Goal: Communication & Community: Answer question/provide support

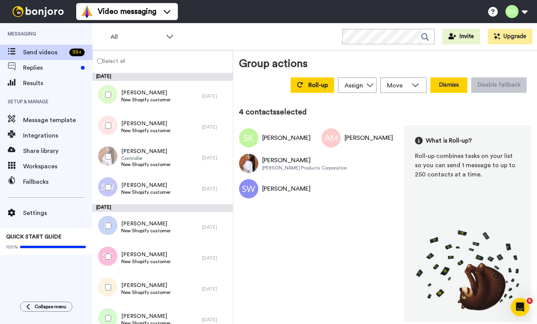
click at [448, 87] on button "Dismiss" at bounding box center [448, 84] width 37 height 15
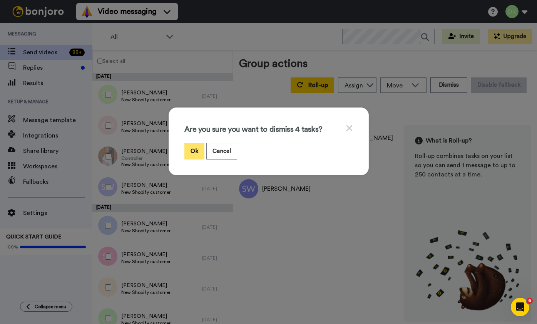
click at [195, 154] on button "Ok" at bounding box center [194, 151] width 20 height 17
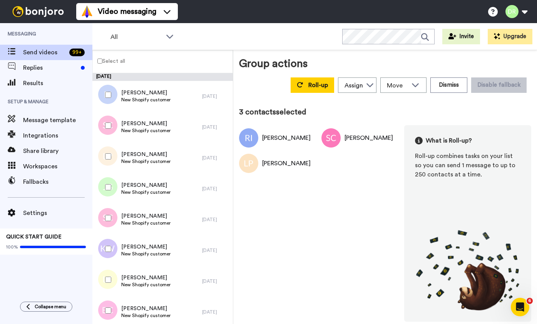
click at [109, 184] on div at bounding box center [107, 187] width 28 height 27
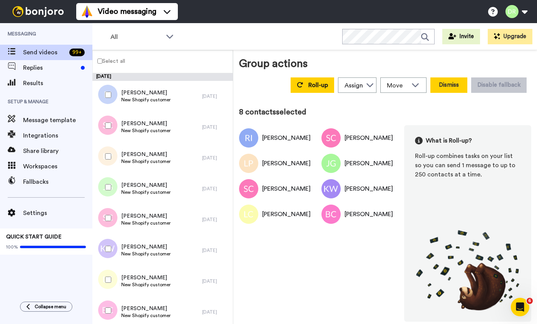
click at [457, 85] on button "Dismiss" at bounding box center [448, 84] width 37 height 15
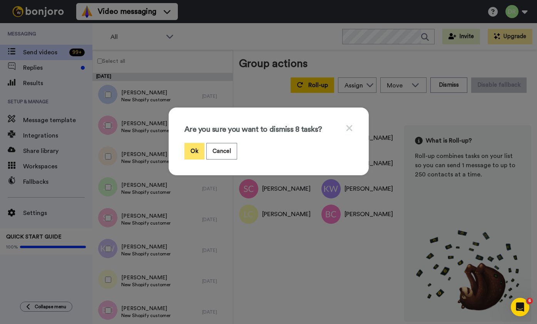
click at [195, 149] on button "Ok" at bounding box center [194, 151] width 20 height 17
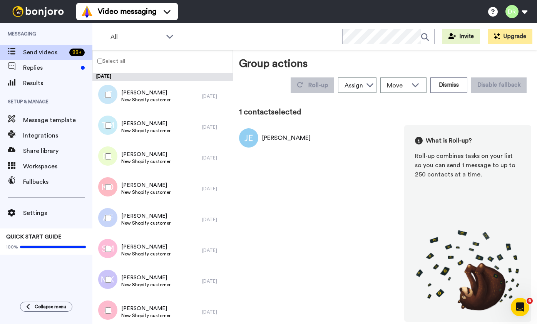
click at [108, 121] on div at bounding box center [107, 125] width 28 height 27
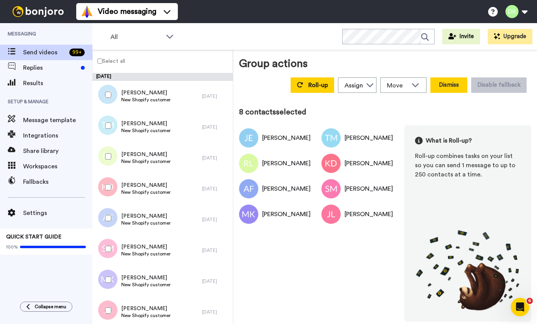
click at [453, 84] on button "Dismiss" at bounding box center [448, 84] width 37 height 15
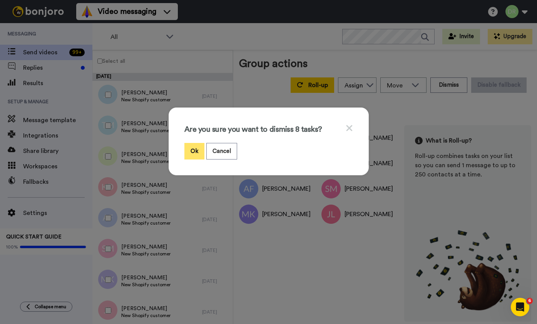
click at [195, 150] on button "Ok" at bounding box center [194, 151] width 20 height 17
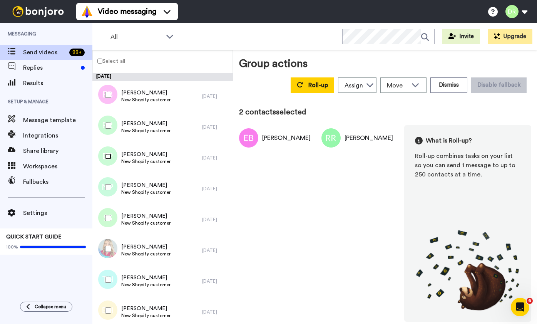
click at [107, 159] on div at bounding box center [107, 156] width 28 height 27
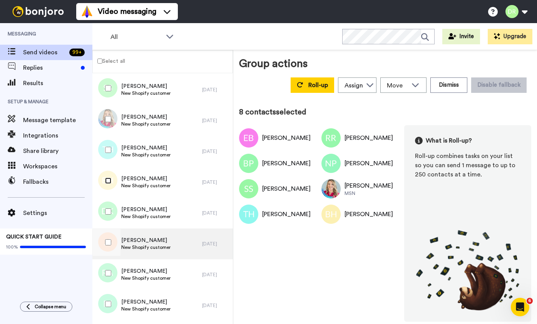
scroll to position [146, 0]
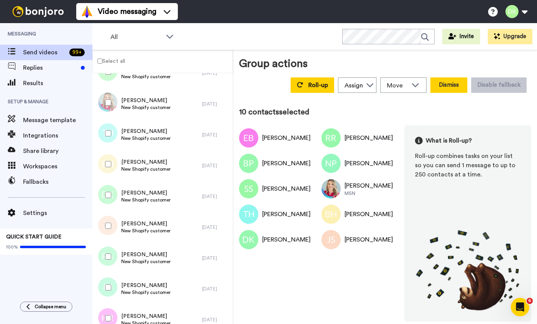
click at [454, 87] on button "Dismiss" at bounding box center [448, 84] width 37 height 15
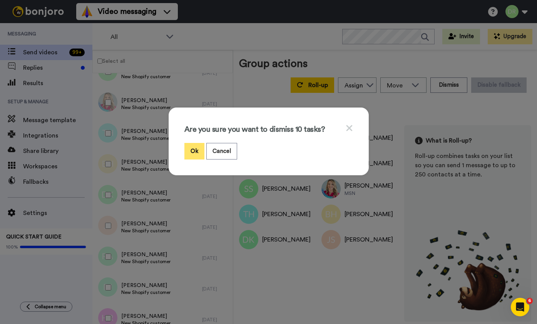
click at [196, 146] on button "Ok" at bounding box center [194, 151] width 20 height 17
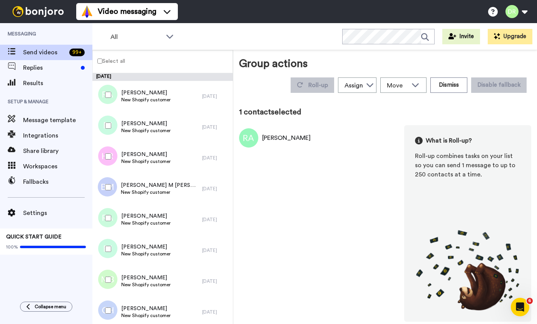
click at [109, 121] on div at bounding box center [107, 125] width 28 height 27
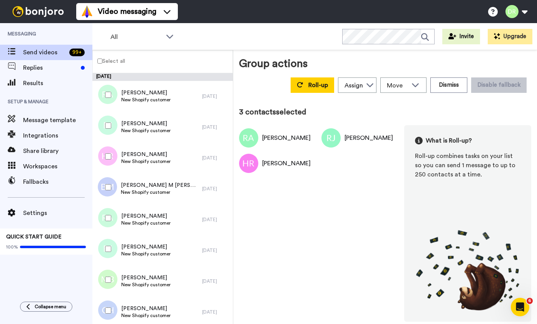
click at [107, 185] on div at bounding box center [107, 187] width 28 height 27
drag, startPoint x: 106, startPoint y: 183, endPoint x: 109, endPoint y: 236, distance: 53.6
click at [109, 222] on div at bounding box center [107, 217] width 28 height 27
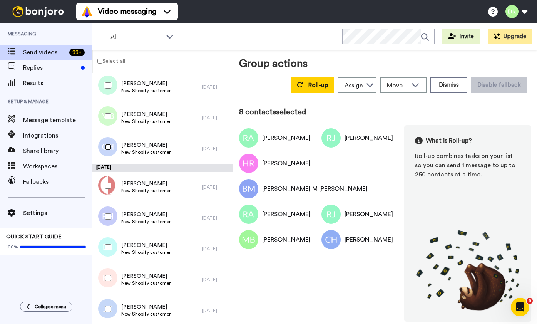
scroll to position [164, 0]
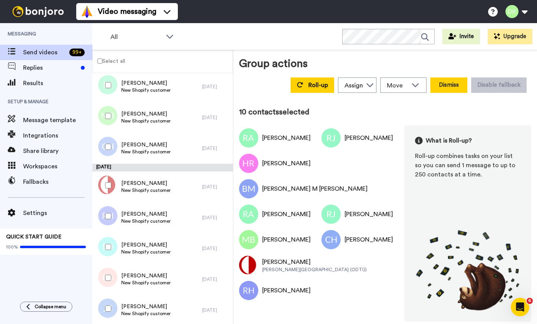
click at [456, 89] on button "Dismiss" at bounding box center [448, 84] width 37 height 15
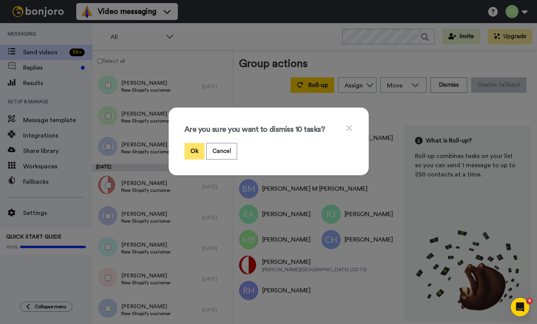
click at [194, 150] on button "Ok" at bounding box center [194, 151] width 20 height 17
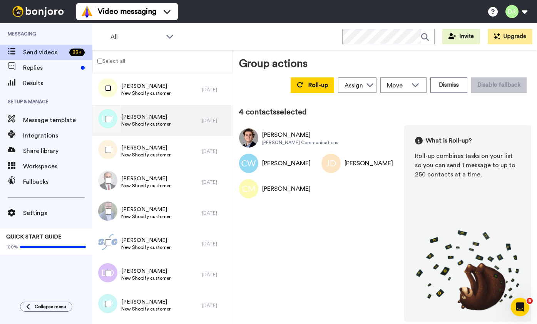
scroll to position [252, 0]
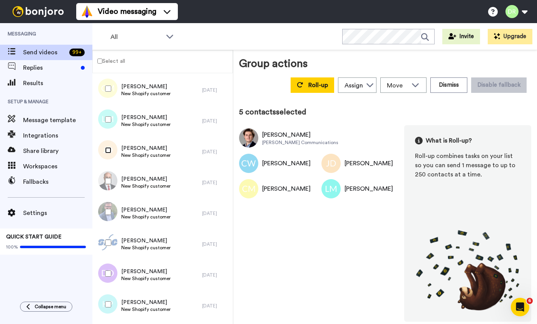
click at [110, 153] on div at bounding box center [107, 150] width 28 height 27
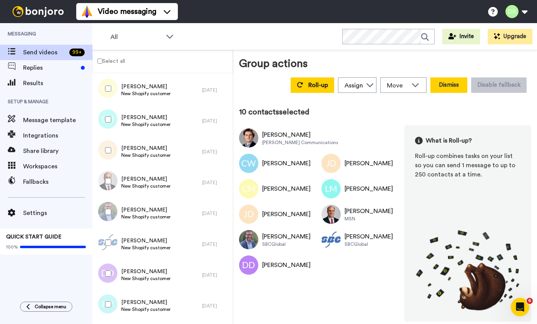
click at [451, 86] on button "Dismiss" at bounding box center [448, 84] width 37 height 15
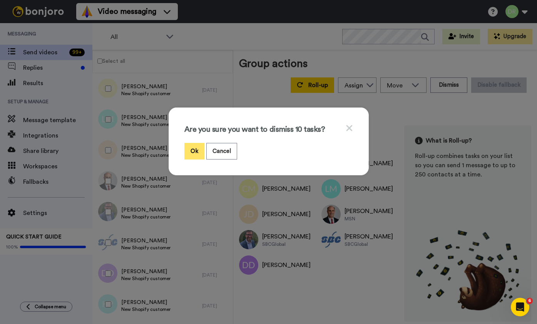
click at [197, 150] on button "Ok" at bounding box center [194, 151] width 20 height 17
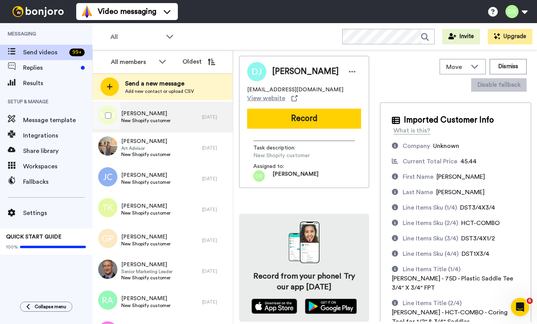
click at [130, 114] on span "[PERSON_NAME]" at bounding box center [145, 114] width 49 height 8
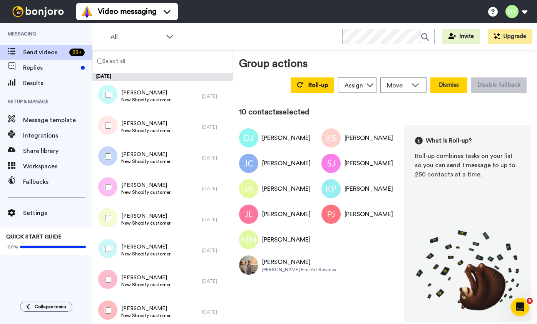
click at [448, 87] on button "Dismiss" at bounding box center [448, 84] width 37 height 15
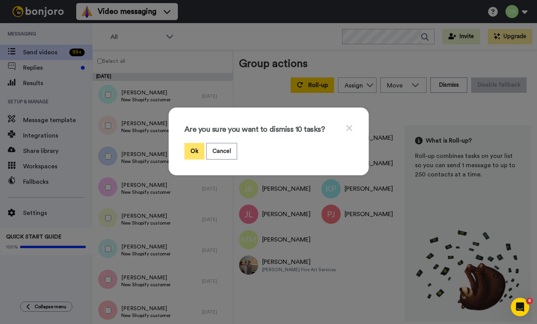
click at [189, 154] on button "Ok" at bounding box center [194, 151] width 20 height 17
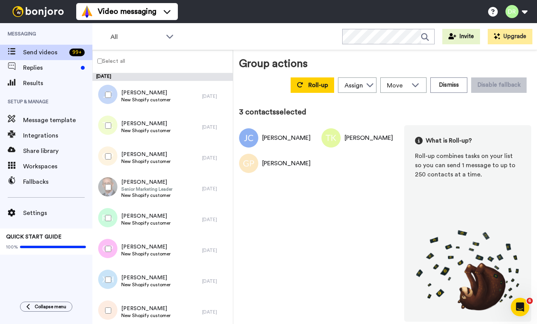
click at [109, 190] on div at bounding box center [107, 187] width 28 height 27
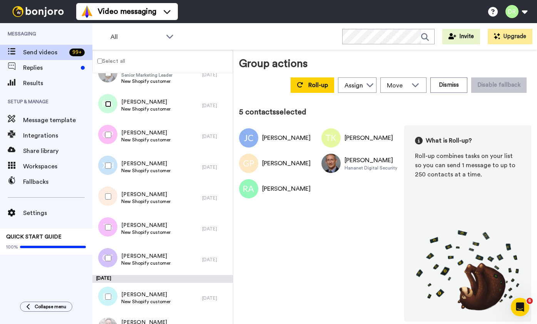
scroll to position [120, 0]
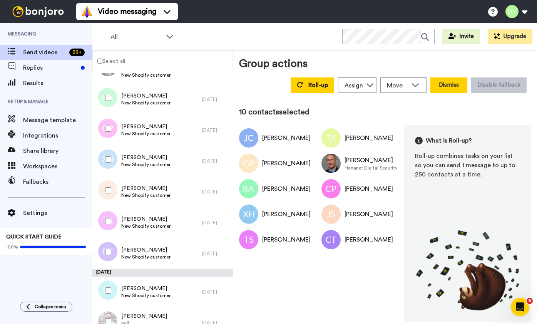
click at [451, 85] on button "Dismiss" at bounding box center [448, 84] width 37 height 15
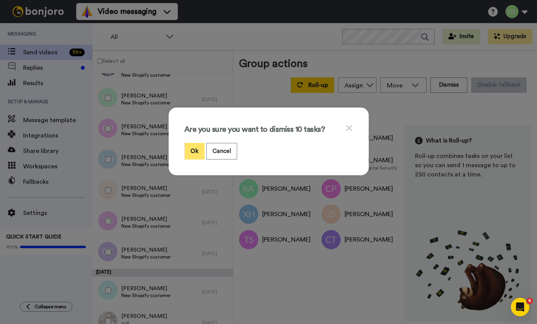
click at [197, 149] on button "Ok" at bounding box center [194, 151] width 20 height 17
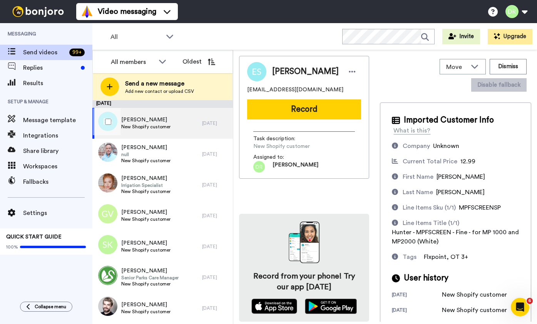
click at [150, 120] on span "[PERSON_NAME]" at bounding box center [145, 120] width 49 height 8
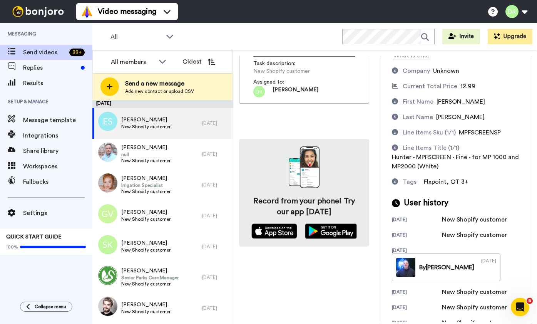
scroll to position [93, 0]
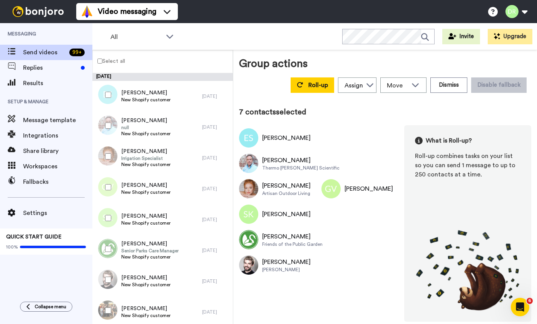
click at [108, 313] on div at bounding box center [107, 310] width 28 height 27
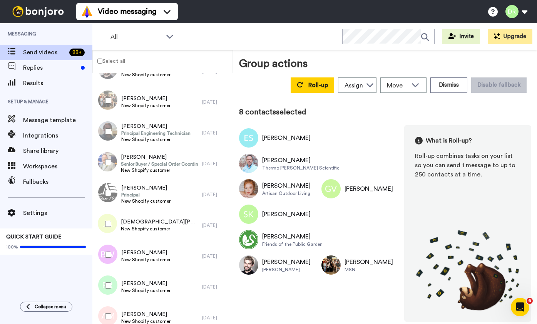
scroll to position [212, 0]
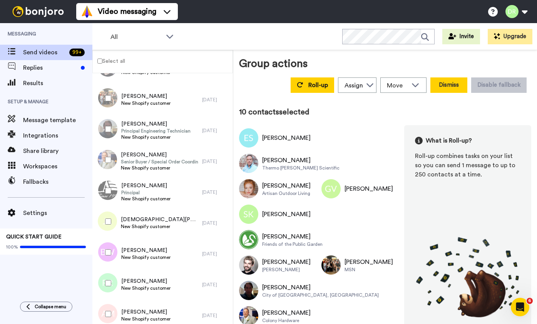
click at [458, 84] on button "Dismiss" at bounding box center [448, 84] width 37 height 15
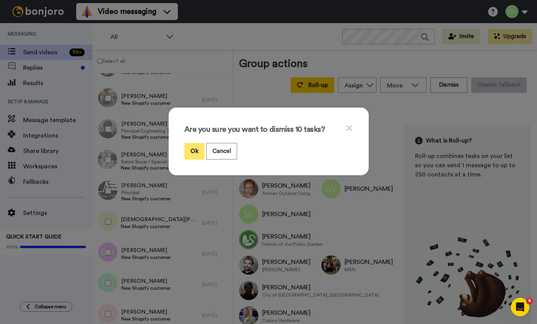
click at [192, 149] on button "Ok" at bounding box center [194, 151] width 20 height 17
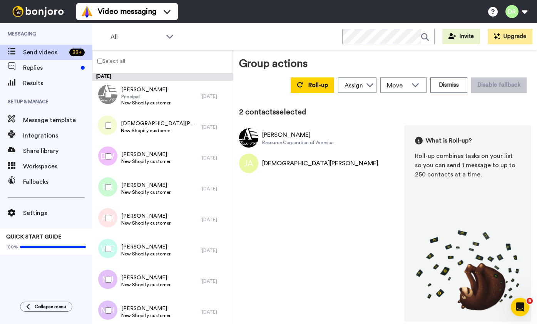
click at [109, 159] on div at bounding box center [107, 156] width 28 height 27
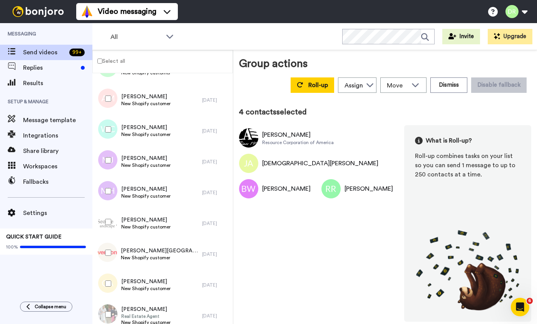
scroll to position [102, 0]
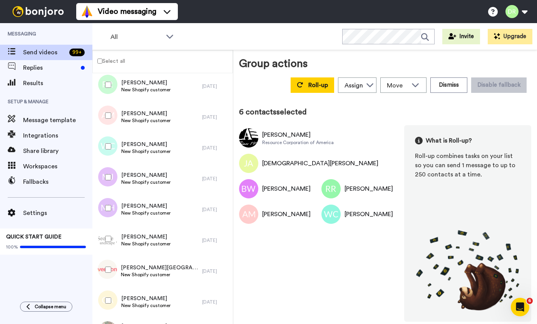
click at [110, 183] on div at bounding box center [107, 177] width 28 height 27
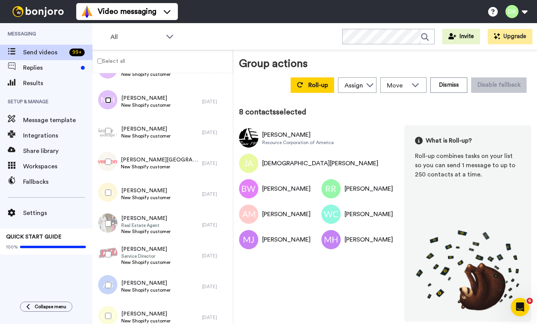
scroll to position [209, 0]
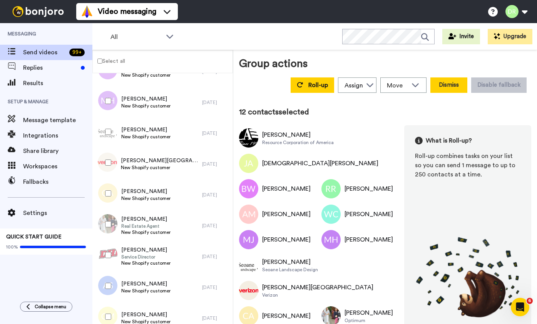
click at [453, 86] on button "Dismiss" at bounding box center [448, 84] width 37 height 15
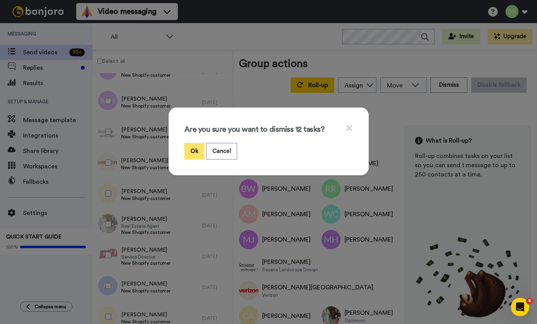
click at [196, 151] on button "Ok" at bounding box center [194, 151] width 20 height 17
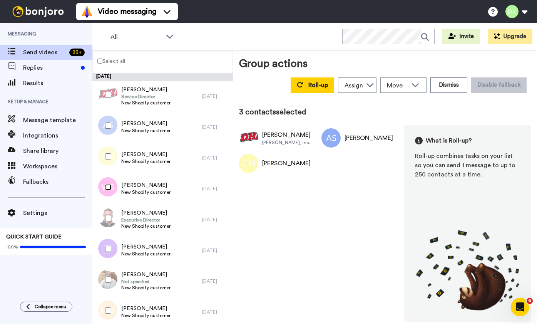
click at [109, 191] on div at bounding box center [107, 187] width 28 height 27
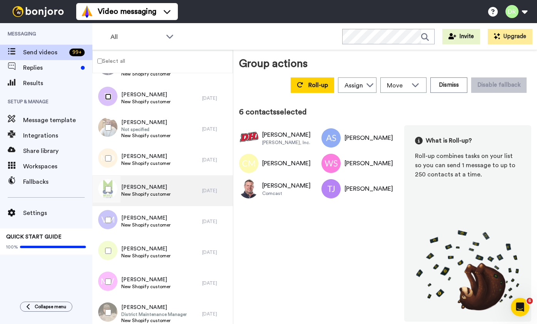
scroll to position [149, 0]
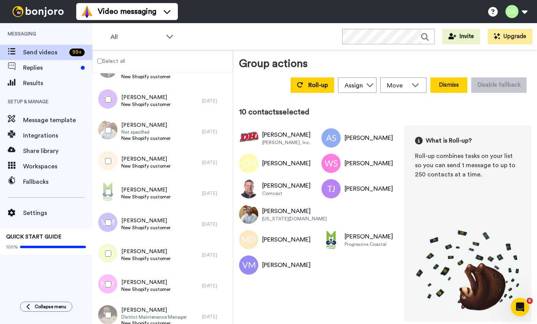
click at [451, 86] on button "Dismiss" at bounding box center [448, 84] width 37 height 15
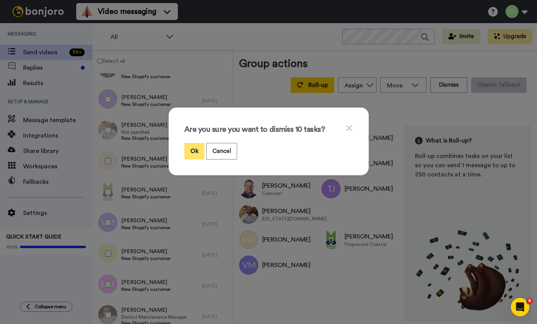
click at [193, 150] on button "Ok" at bounding box center [194, 151] width 20 height 17
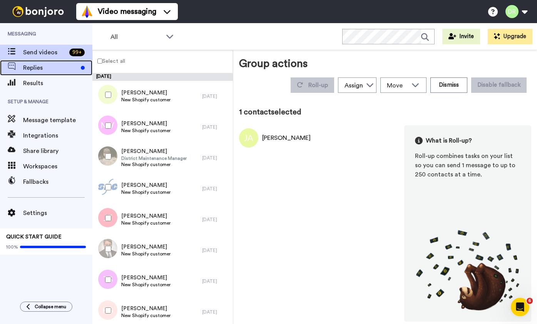
click at [42, 70] on span "Replies" at bounding box center [50, 67] width 55 height 9
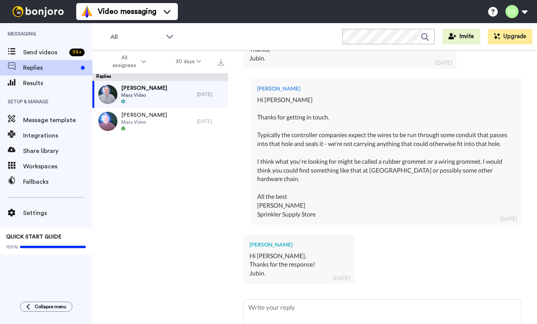
scroll to position [283, 0]
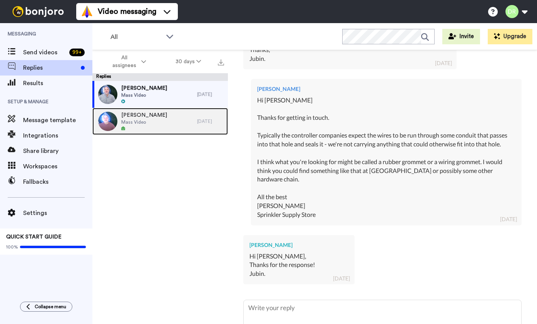
click at [149, 119] on span "Mass Video" at bounding box center [144, 122] width 46 height 6
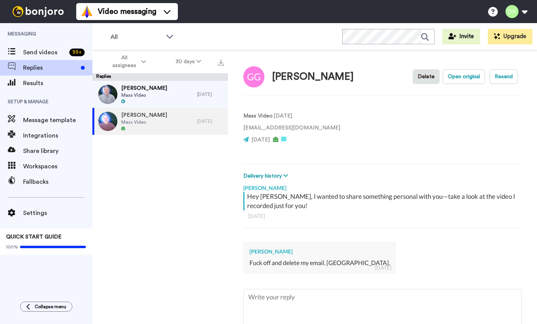
scroll to position [47, 0]
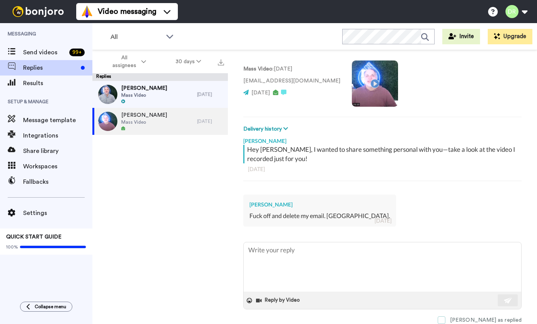
click at [445, 318] on span at bounding box center [442, 320] width 8 height 8
click at [156, 94] on div "Jubin Shah Mass Video" at bounding box center [144, 94] width 105 height 27
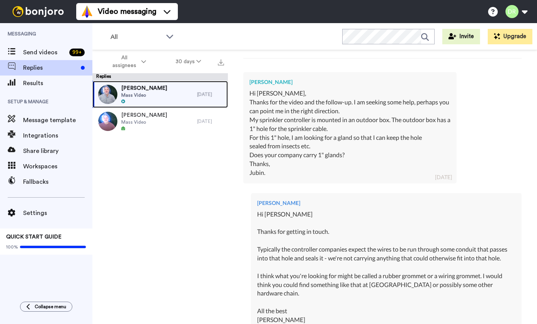
scroll to position [323, 0]
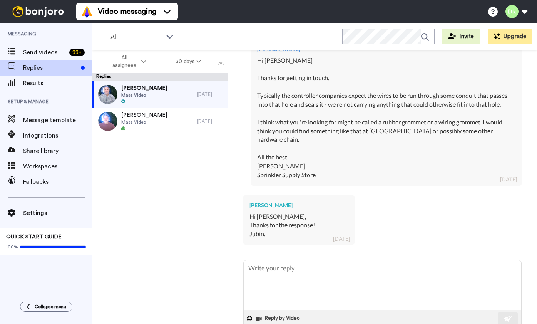
type textarea "x"
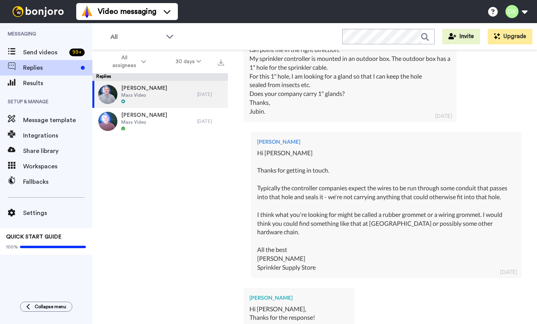
scroll to position [0, 0]
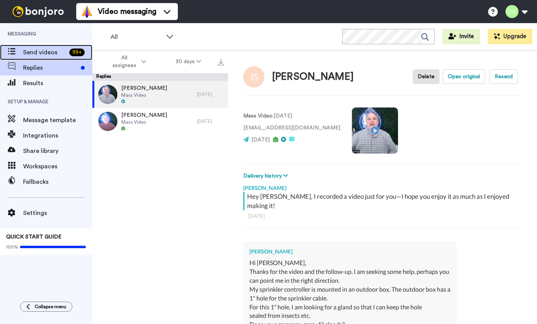
click at [43, 54] on span "Send videos" at bounding box center [44, 52] width 43 height 9
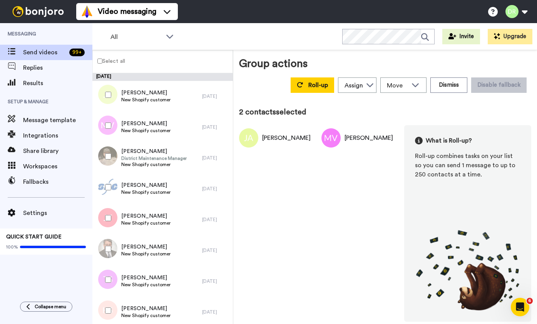
click at [108, 153] on div at bounding box center [107, 156] width 28 height 27
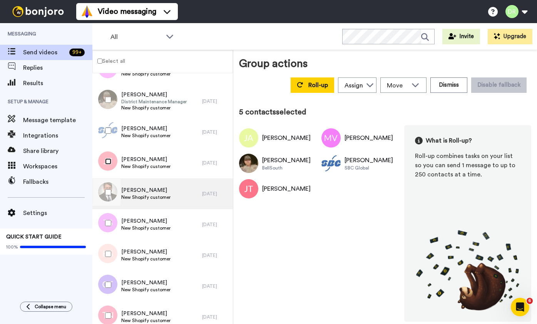
scroll to position [57, 0]
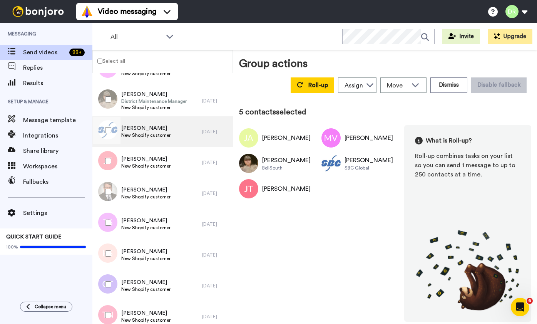
click at [147, 128] on span "[PERSON_NAME]" at bounding box center [145, 128] width 49 height 8
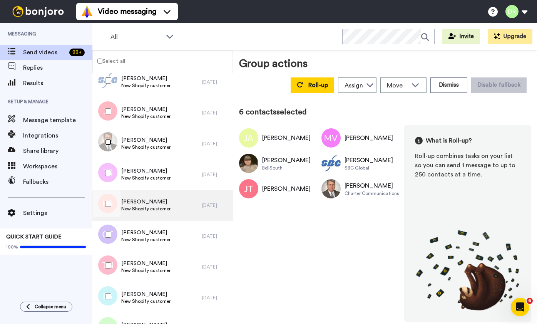
scroll to position [137, 0]
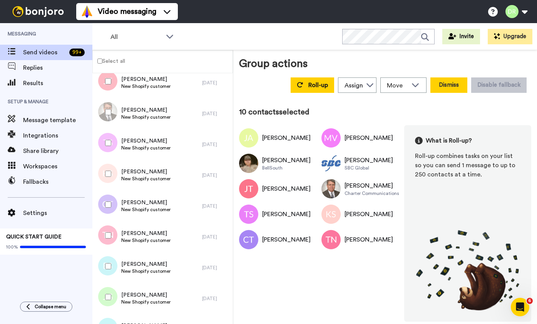
click at [460, 85] on button "Dismiss" at bounding box center [448, 84] width 37 height 15
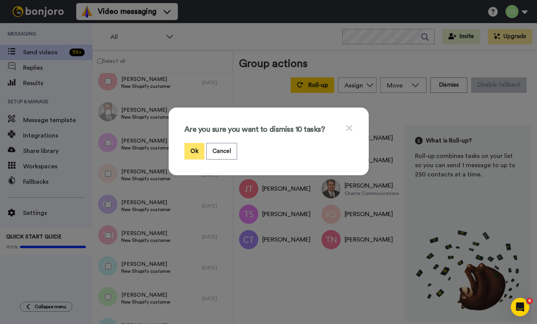
click at [192, 149] on button "Ok" at bounding box center [194, 151] width 20 height 17
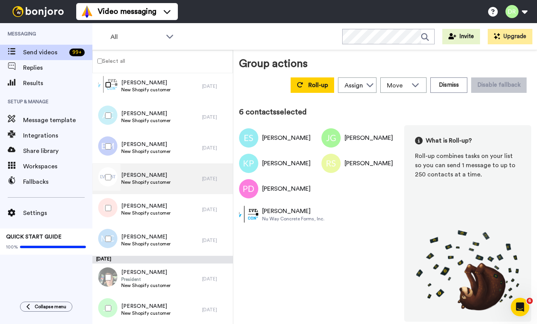
scroll to position [164, 0]
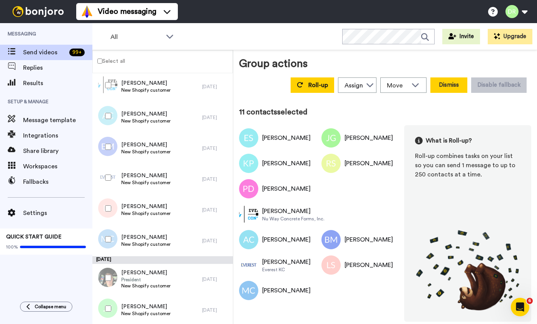
click at [444, 86] on button "Dismiss" at bounding box center [448, 84] width 37 height 15
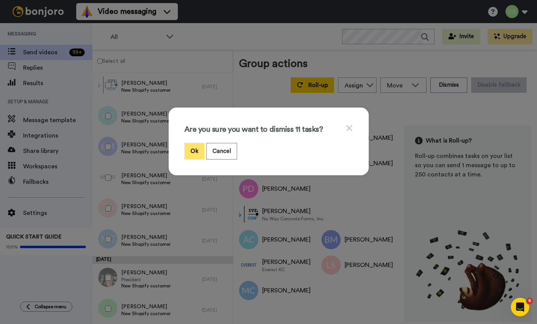
click at [190, 150] on button "Ok" at bounding box center [194, 151] width 20 height 17
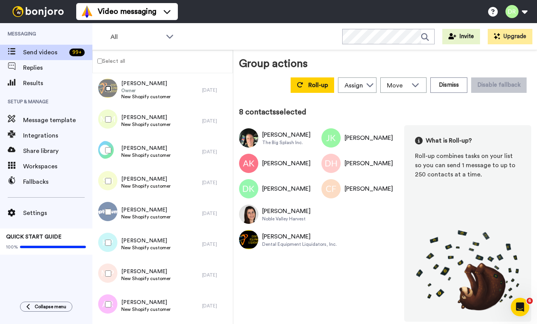
scroll to position [221, 0]
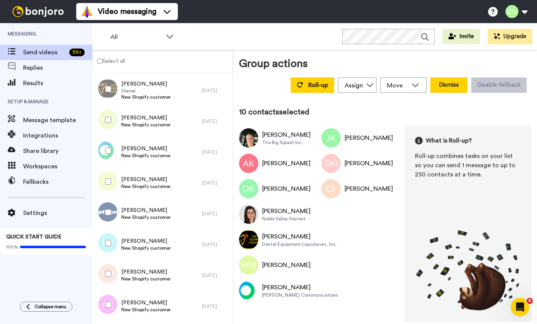
click at [448, 86] on button "Dismiss" at bounding box center [448, 84] width 37 height 15
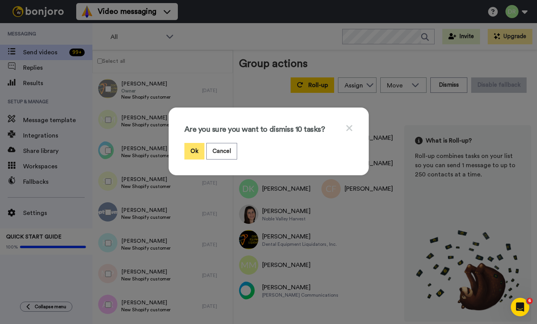
click at [192, 151] on button "Ok" at bounding box center [194, 151] width 20 height 17
